Goal: Check status: Check status

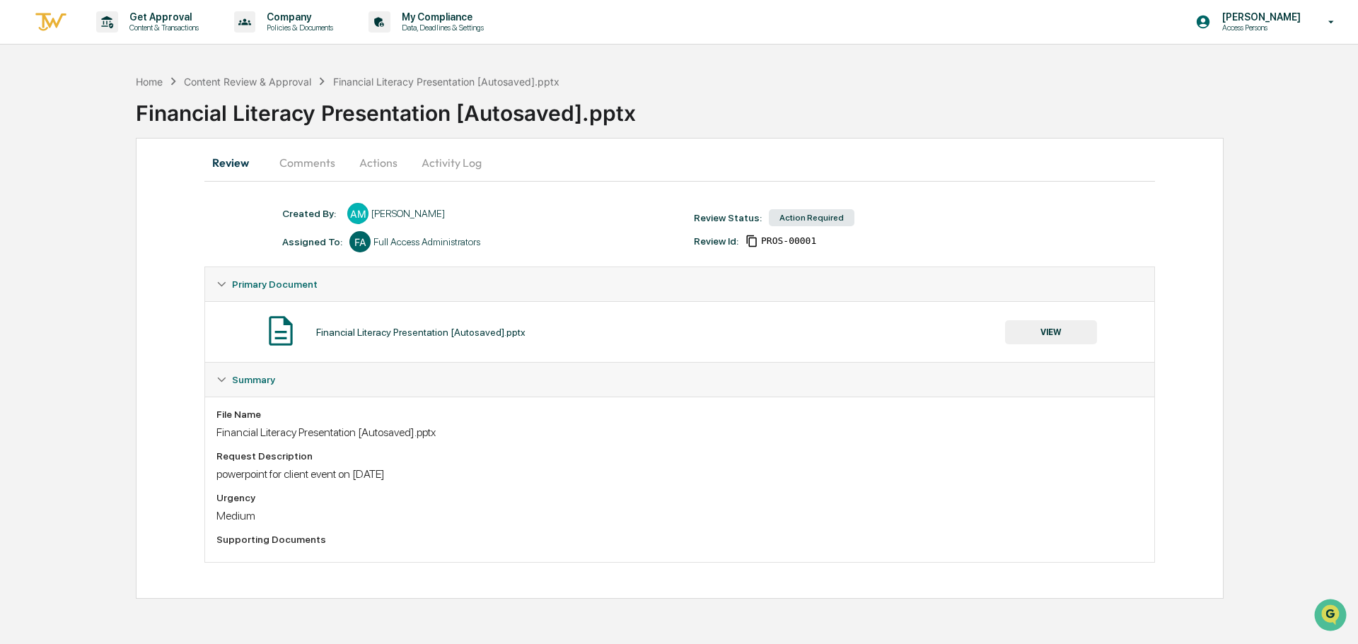
click at [328, 167] on button "Comments" at bounding box center [307, 163] width 79 height 34
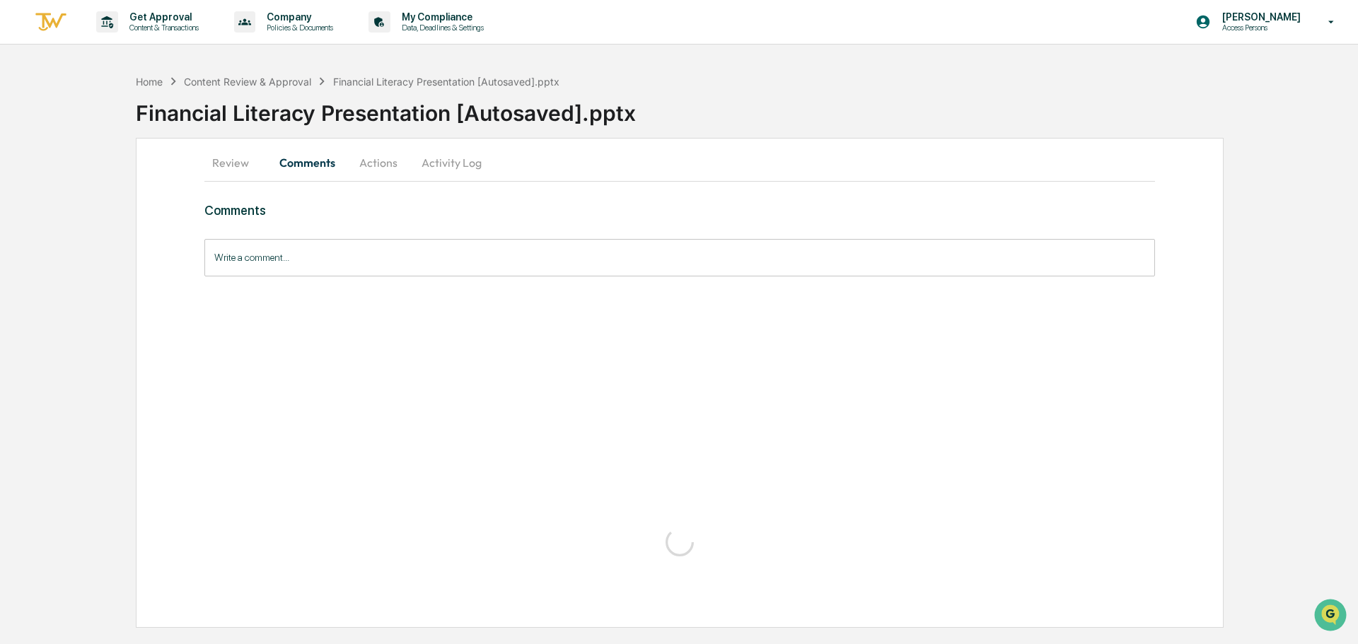
click at [385, 168] on button "Actions" at bounding box center [379, 163] width 64 height 34
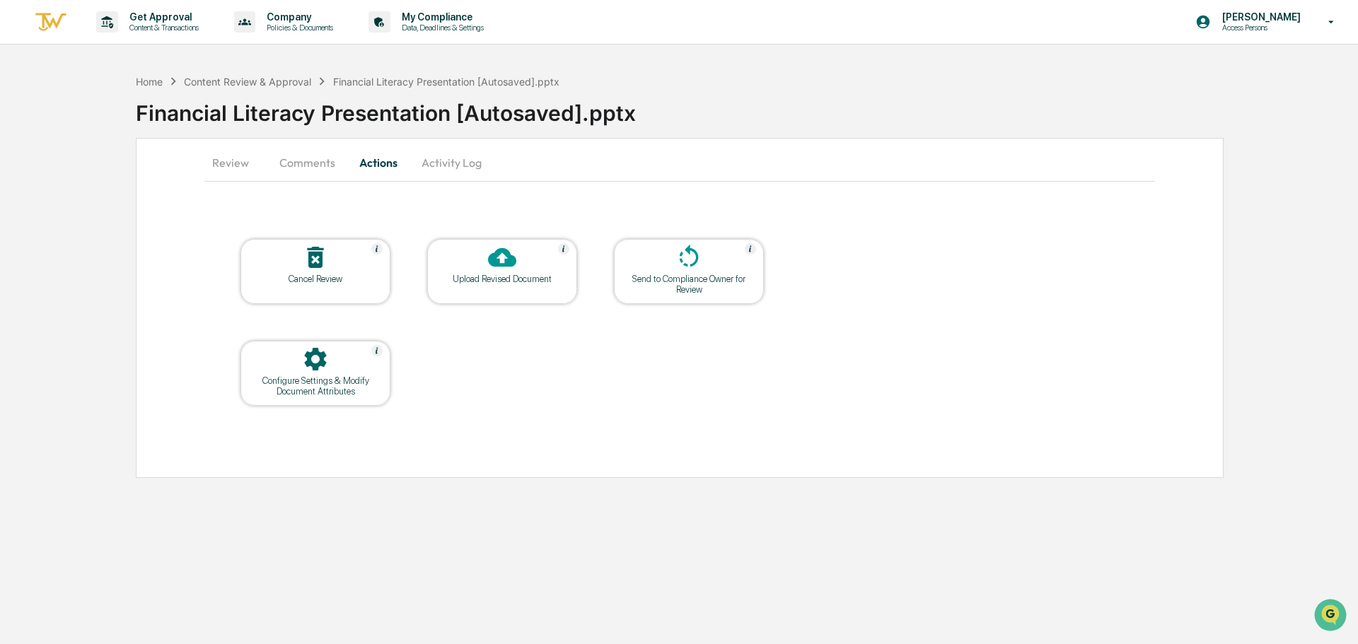
click at [447, 167] on button "Activity Log" at bounding box center [451, 163] width 83 height 34
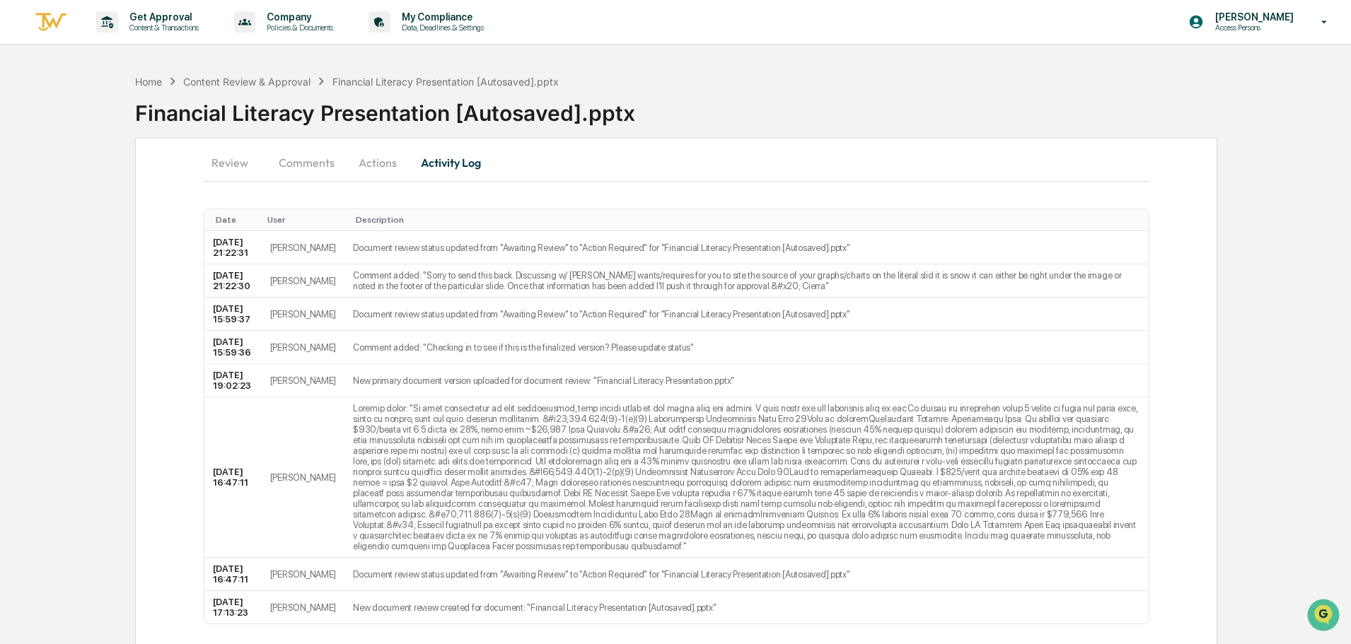
click at [238, 163] on button "Review" at bounding box center [236, 163] width 64 height 34
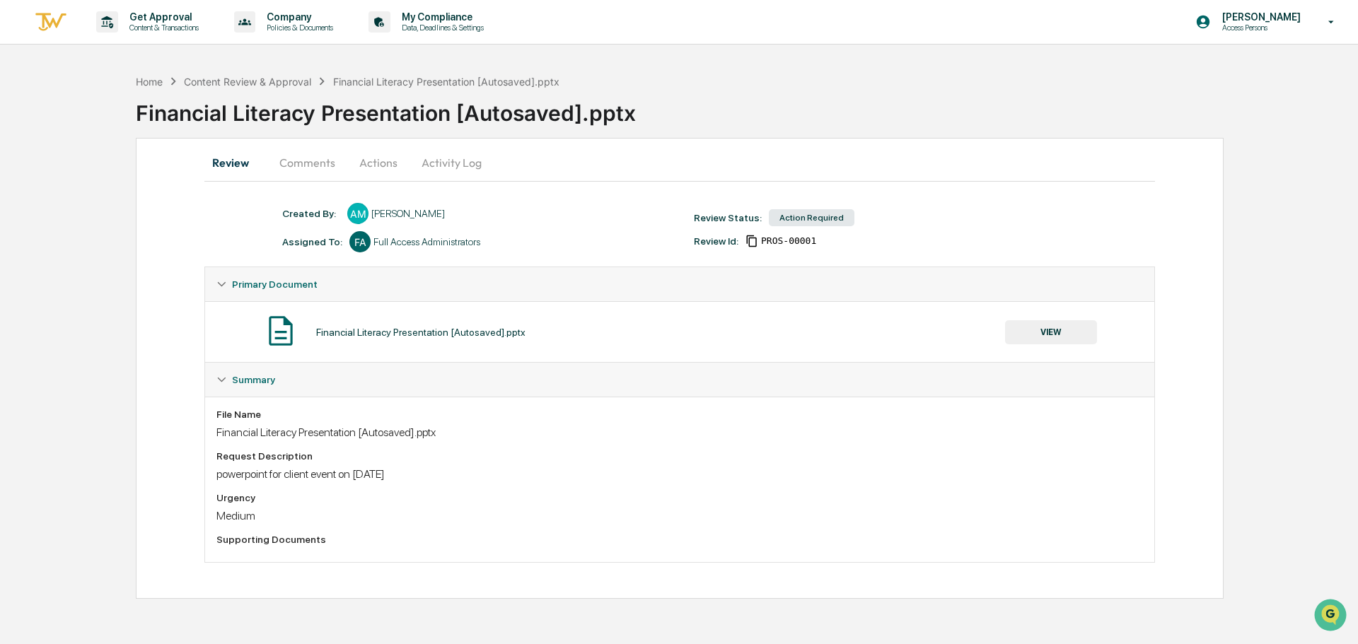
click at [1062, 340] on button "VIEW" at bounding box center [1051, 332] width 92 height 24
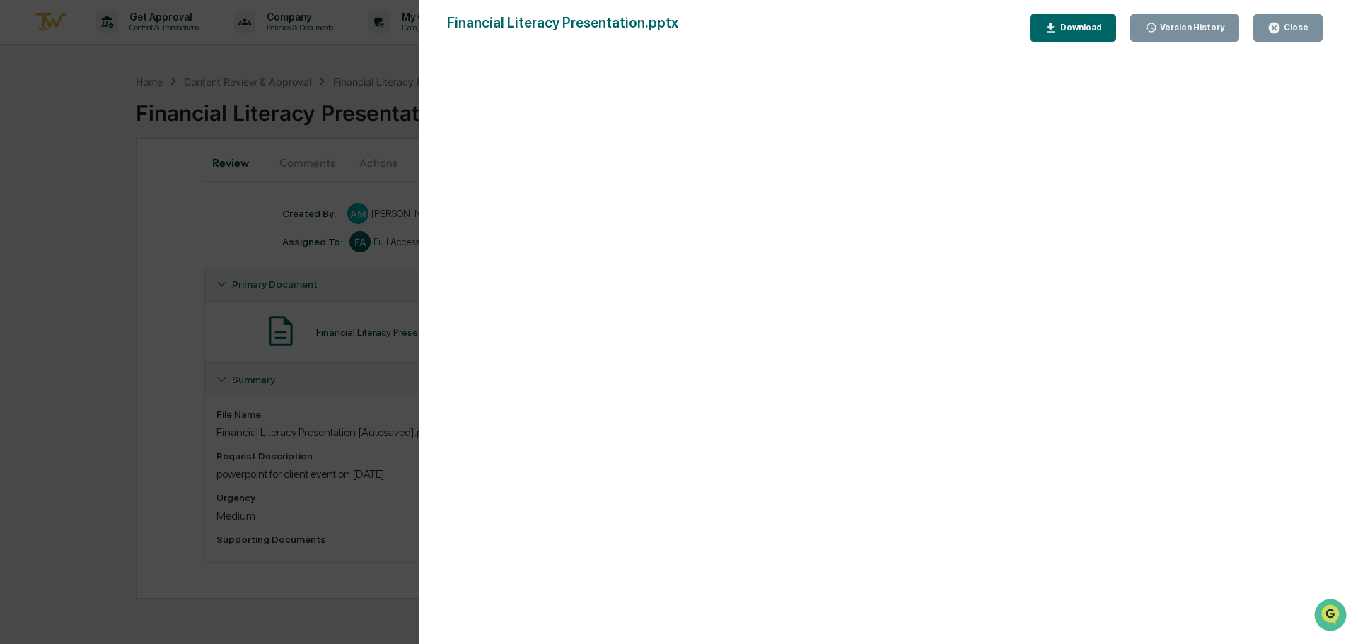
click at [1307, 25] on div "Close" at bounding box center [1295, 28] width 28 height 10
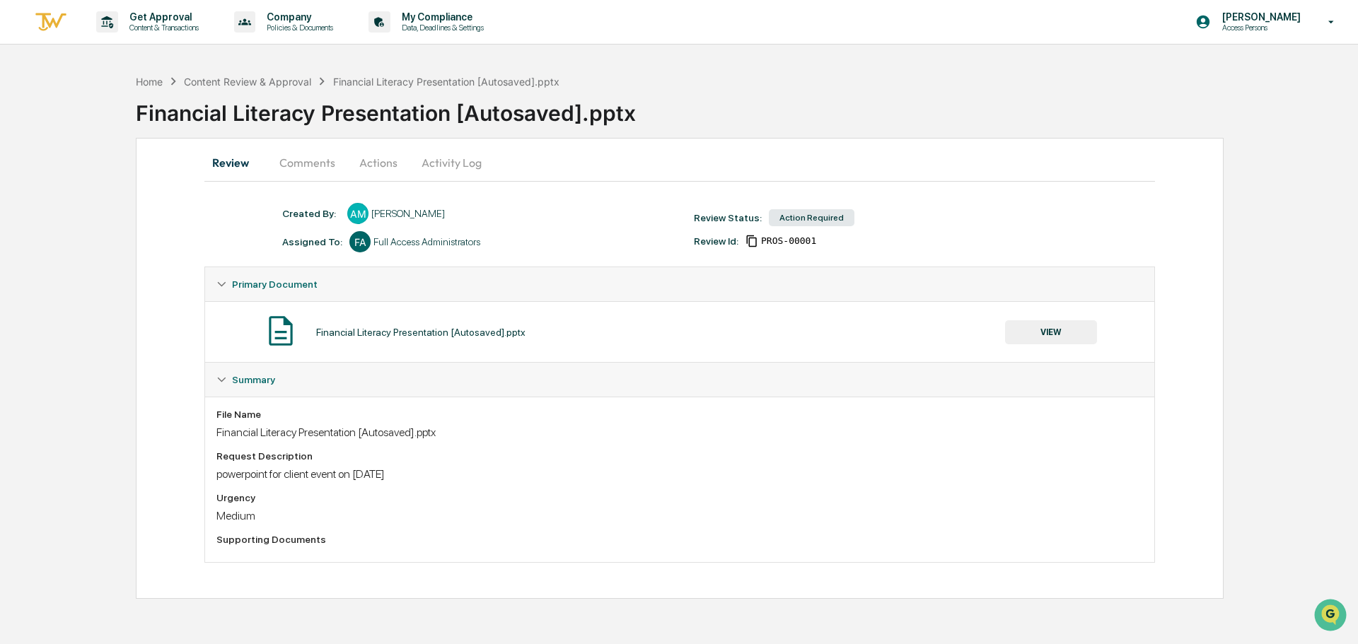
click at [319, 167] on button "Comments" at bounding box center [307, 163] width 79 height 34
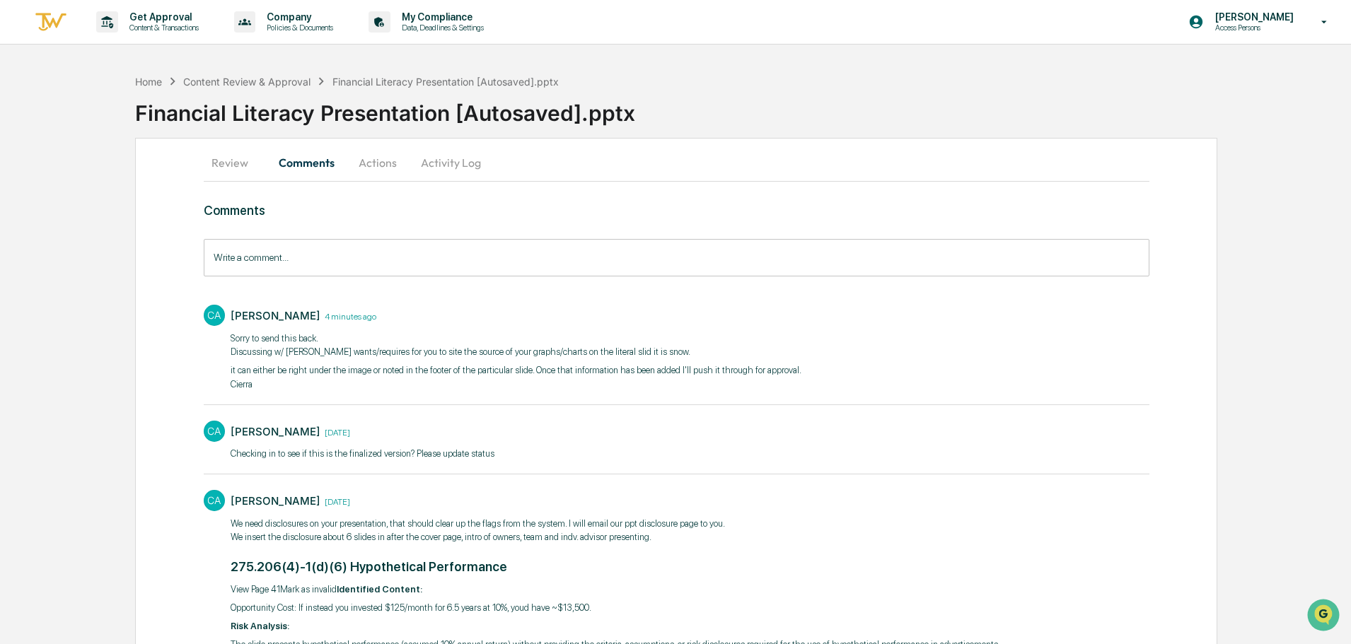
click at [376, 168] on button "Actions" at bounding box center [378, 163] width 64 height 34
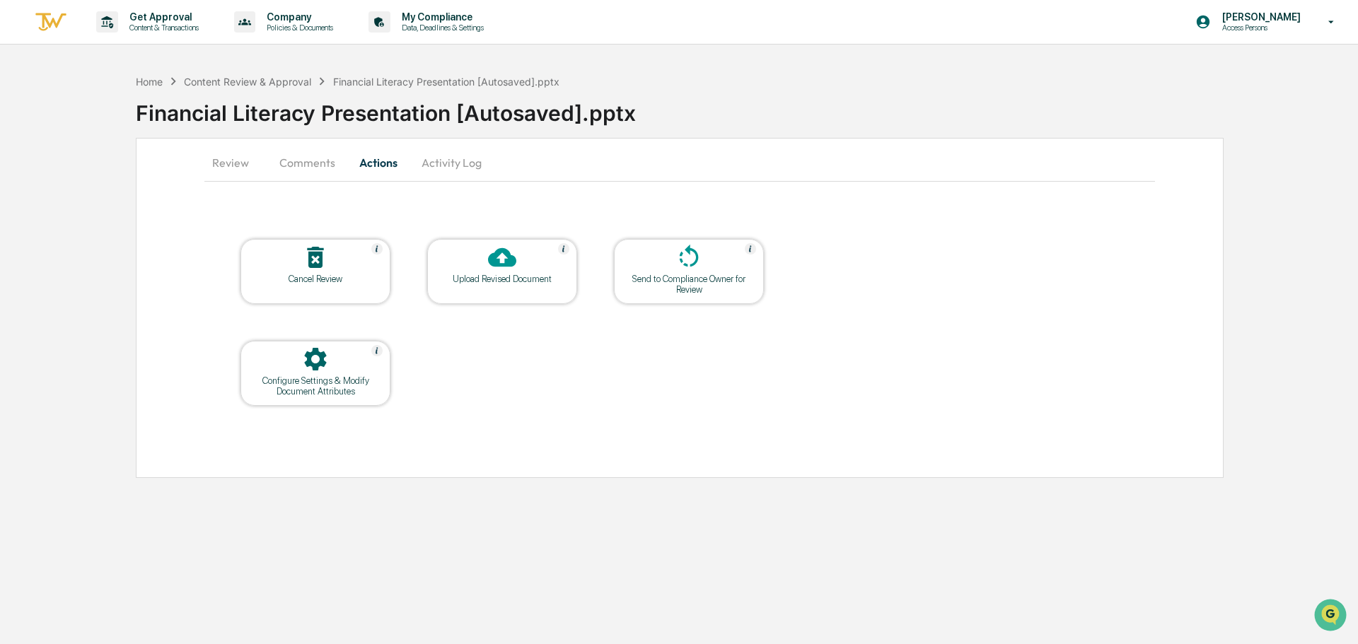
click at [435, 180] on div "Review Comments Actions Activity Log" at bounding box center [679, 164] width 951 height 36
click at [448, 155] on button "Activity Log" at bounding box center [451, 163] width 83 height 34
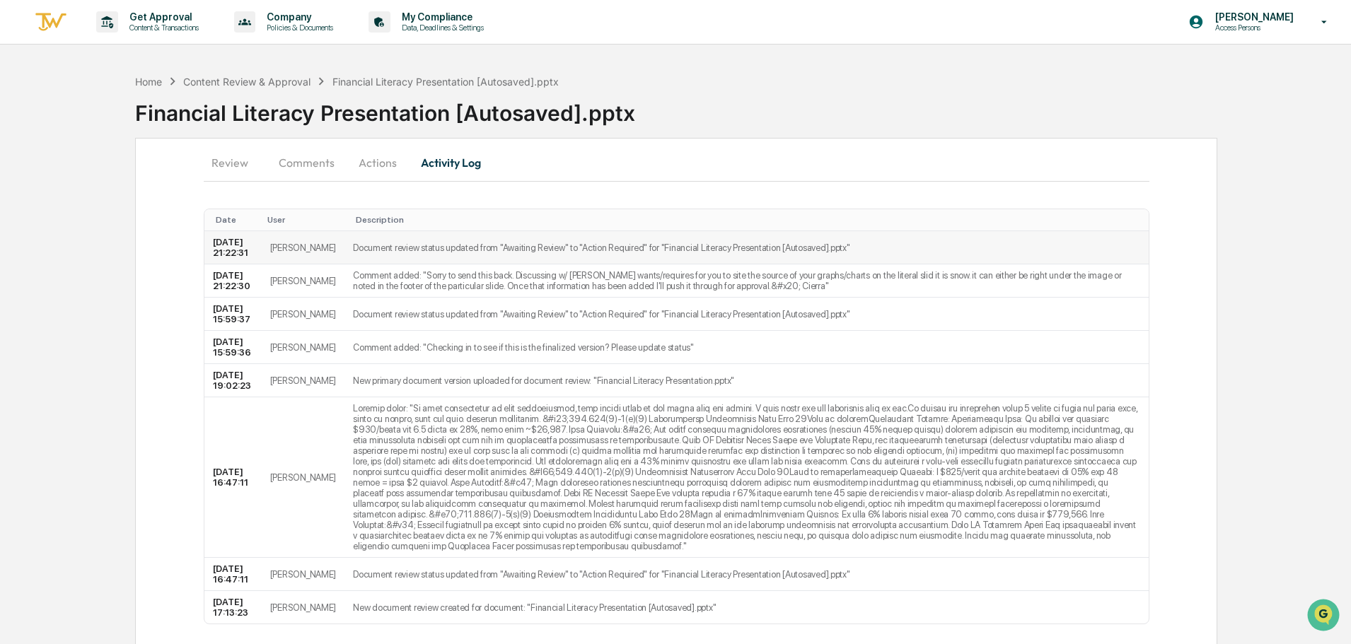
click at [397, 254] on td "Document review status updated from "Awaiting Review" to "Action Required" for …" at bounding box center [745, 247] width 803 height 33
click at [308, 298] on td "[PERSON_NAME]" at bounding box center [303, 281] width 83 height 33
click at [344, 325] on td "Document review status updated from "Awaiting Review" to "Action Required" for …" at bounding box center [745, 314] width 803 height 33
click at [223, 158] on button "Review" at bounding box center [236, 163] width 64 height 34
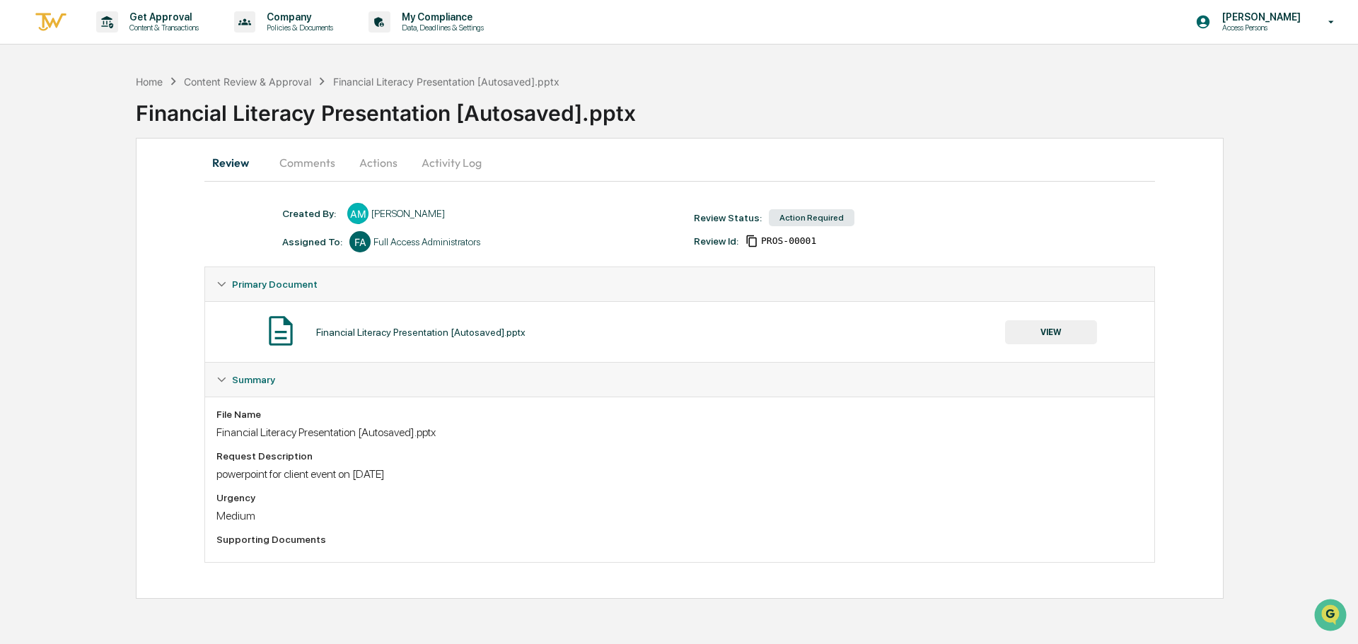
click at [1033, 330] on button "VIEW" at bounding box center [1051, 332] width 92 height 24
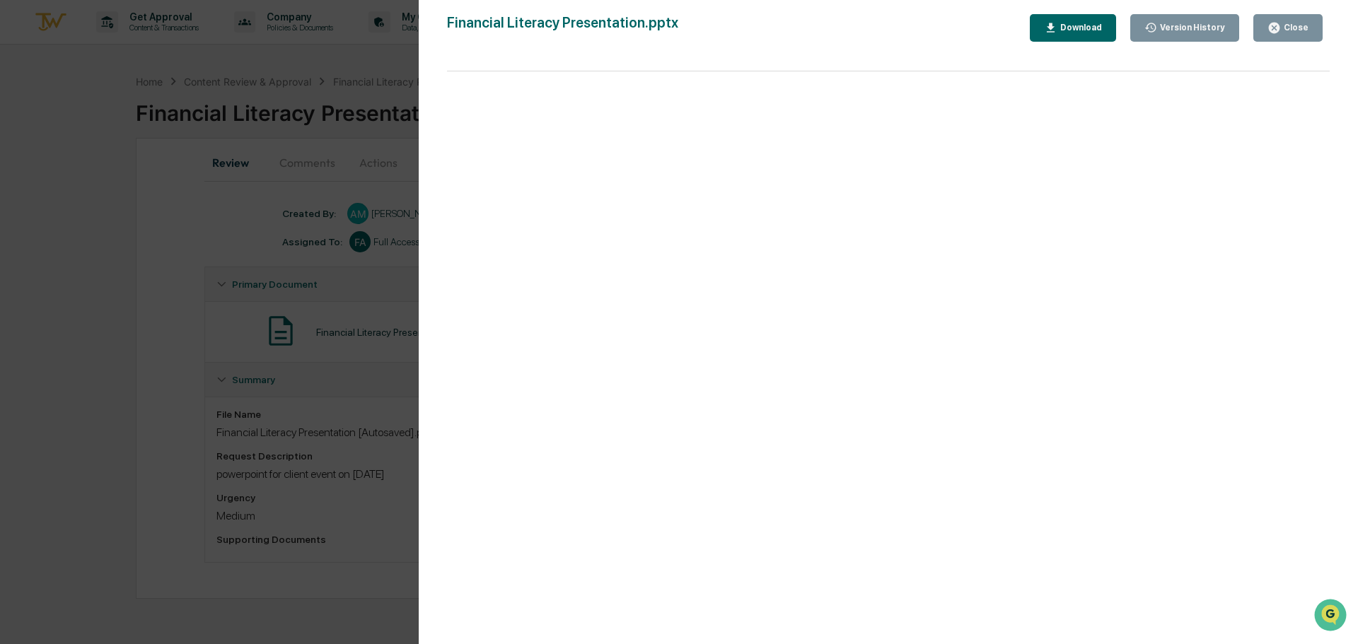
click at [1186, 12] on div "Version History [DATE] 07:02 PM [PERSON_NAME] [DATE] 05:13 PM [PERSON_NAME] Fin…" at bounding box center [888, 336] width 939 height 673
click at [1187, 23] on div "Version History" at bounding box center [1191, 28] width 68 height 10
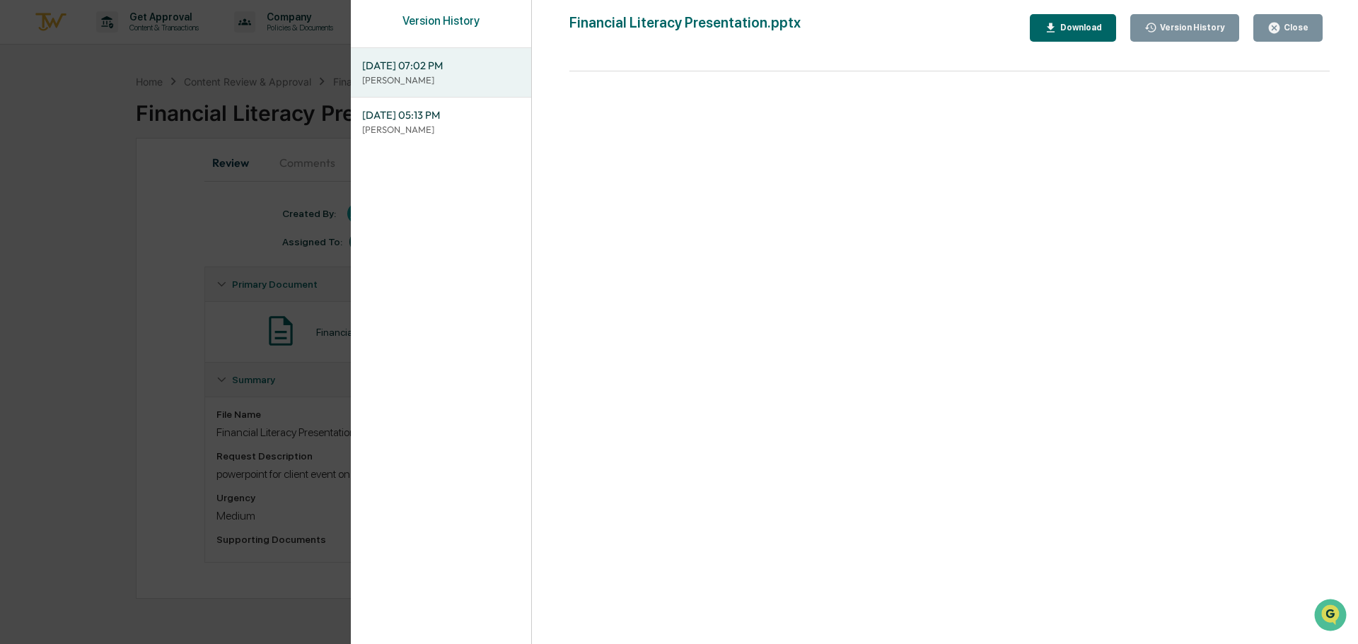
click at [1276, 23] on icon "button" at bounding box center [1274, 28] width 11 height 11
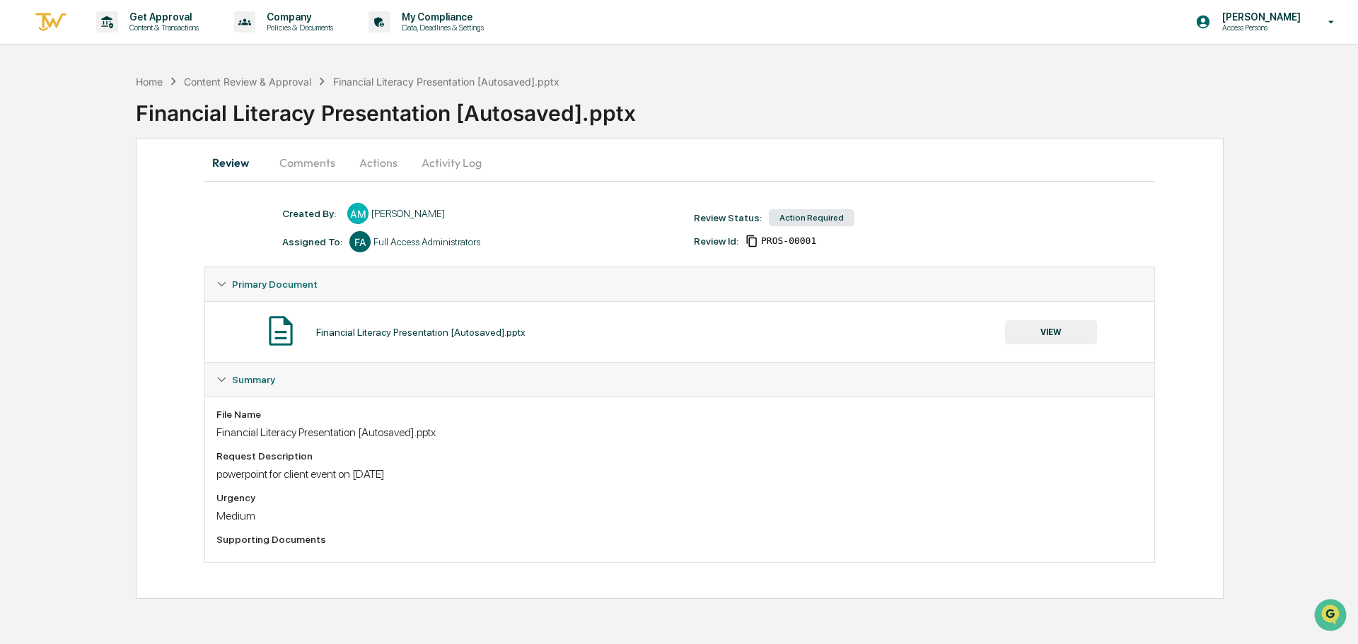
click at [311, 174] on button "Comments" at bounding box center [307, 163] width 79 height 34
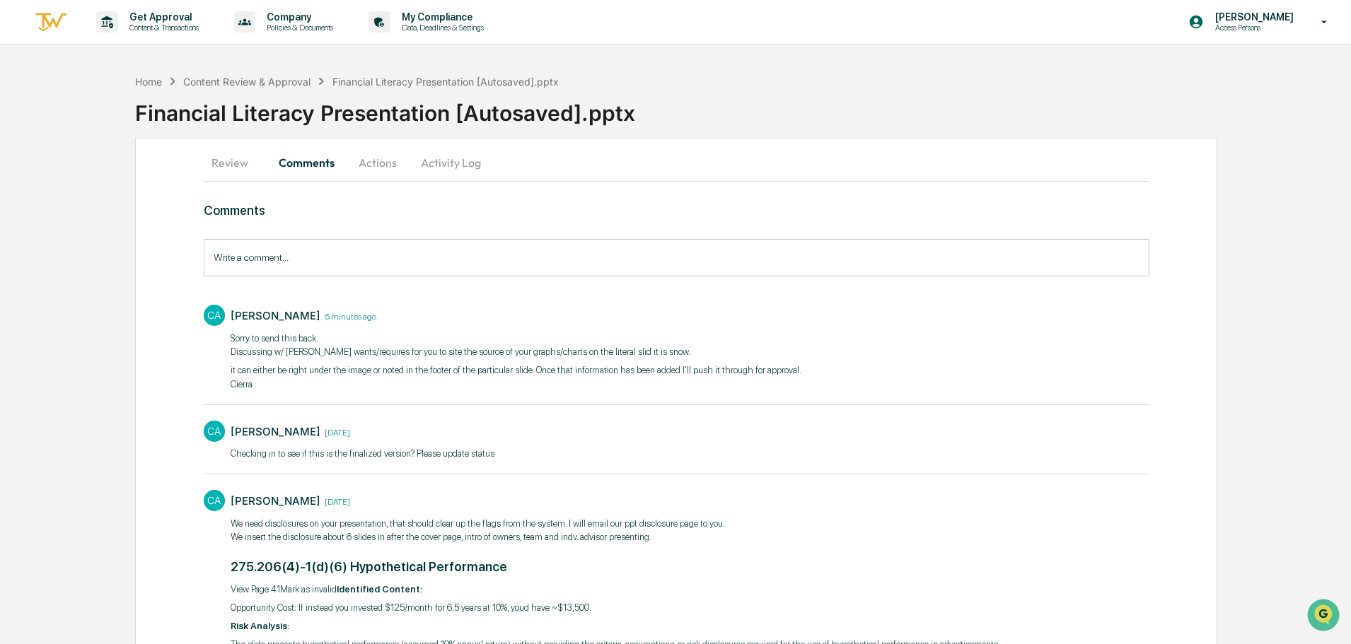
click at [384, 163] on button "Actions" at bounding box center [378, 163] width 64 height 34
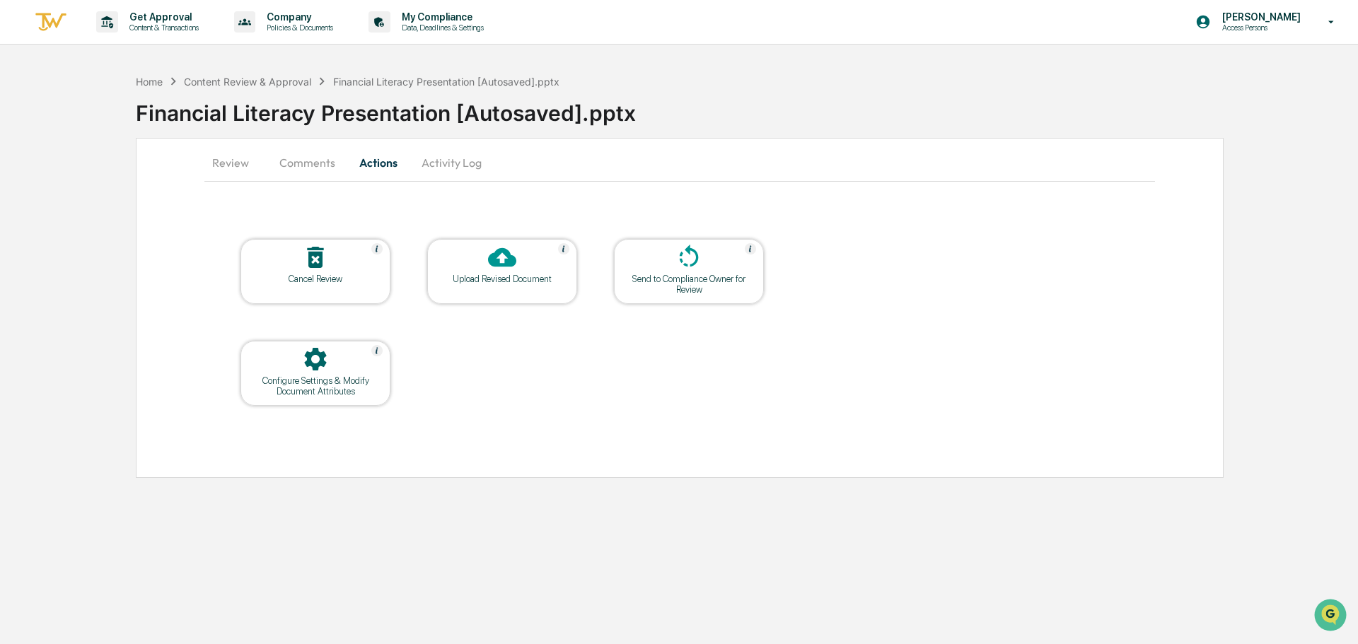
click at [456, 164] on button "Activity Log" at bounding box center [451, 163] width 83 height 34
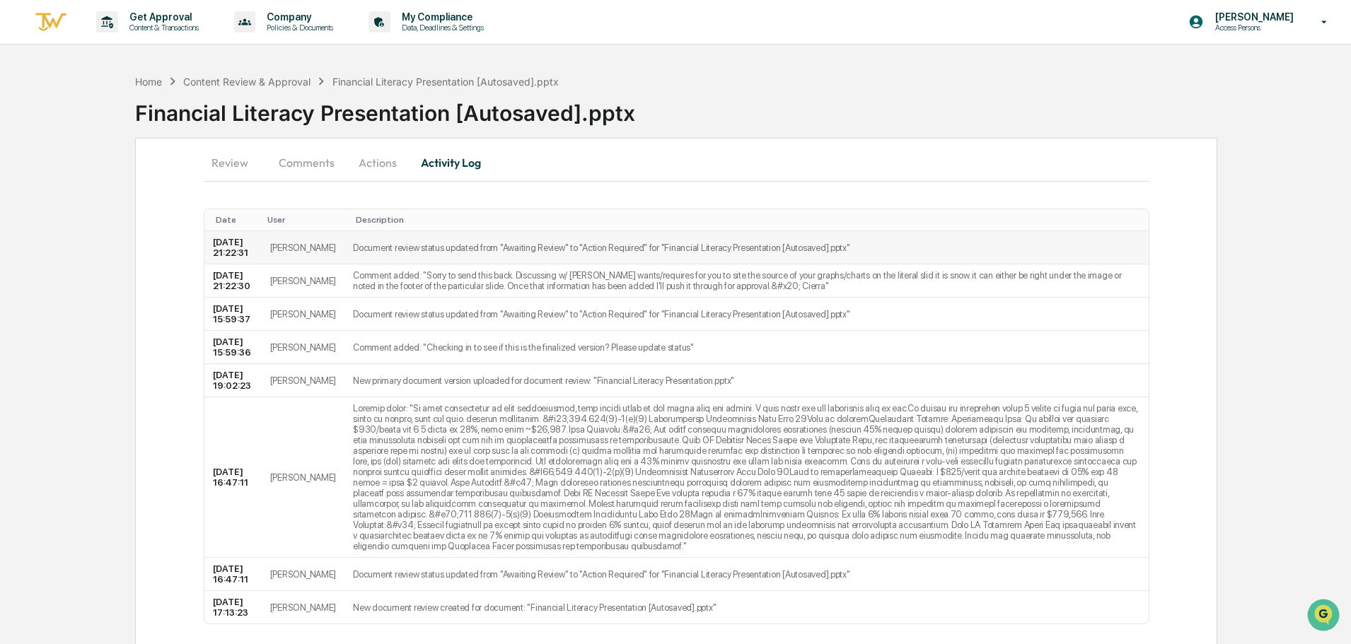
click at [450, 255] on td "Document review status updated from "Awaiting Review" to "Action Required" for …" at bounding box center [745, 247] width 803 height 33
click at [241, 161] on button "Review" at bounding box center [236, 163] width 64 height 34
